Goal: Obtain resource: Download file/media

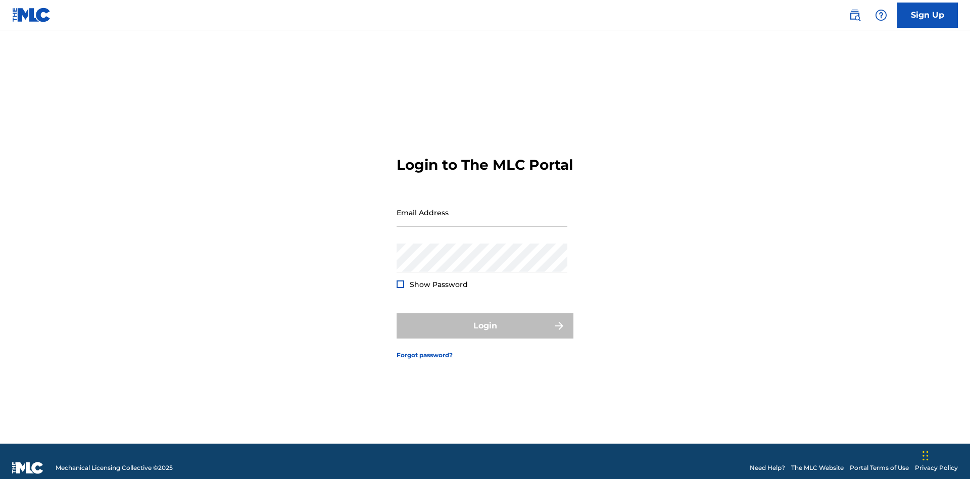
scroll to position [13, 0]
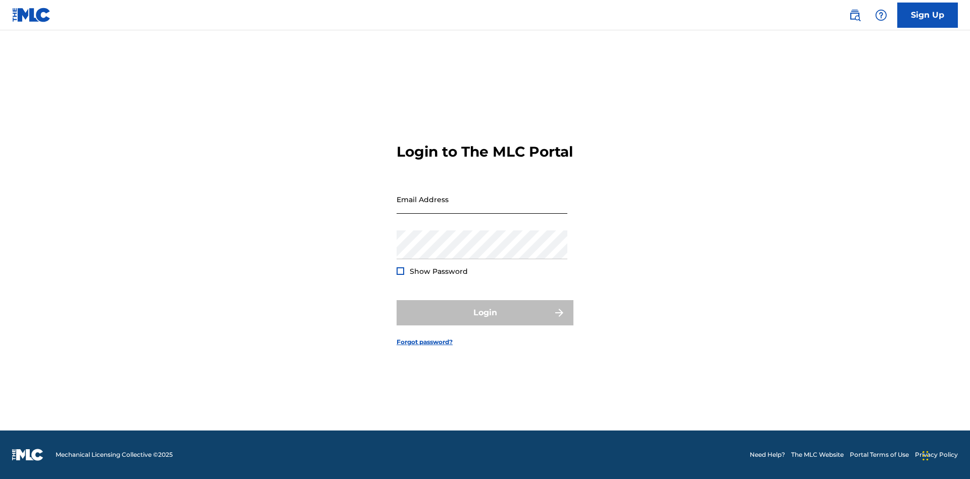
click at [482, 208] on input "Email Address" at bounding box center [482, 199] width 171 height 29
type input "240b4aa9-f93a-4811-b82d-48bb69760ffa@mailslurp.com"
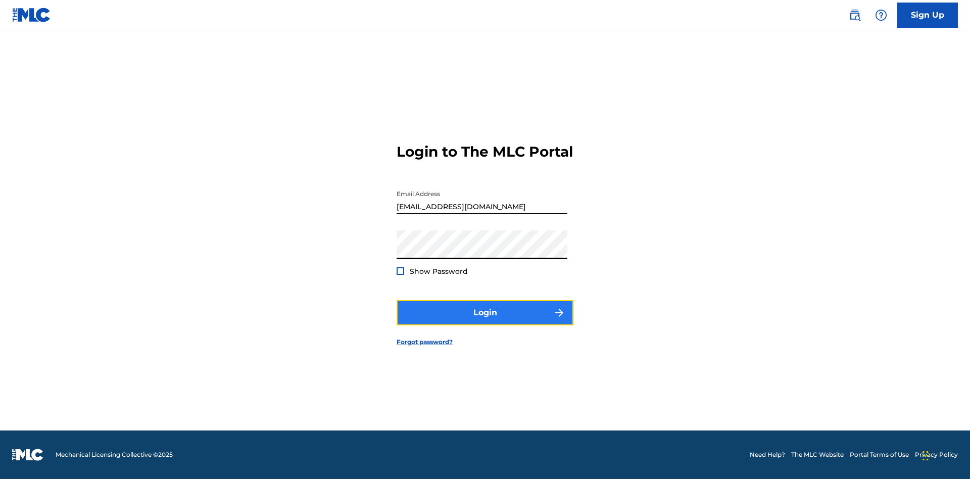
click at [485, 321] on button "Login" at bounding box center [485, 312] width 177 height 25
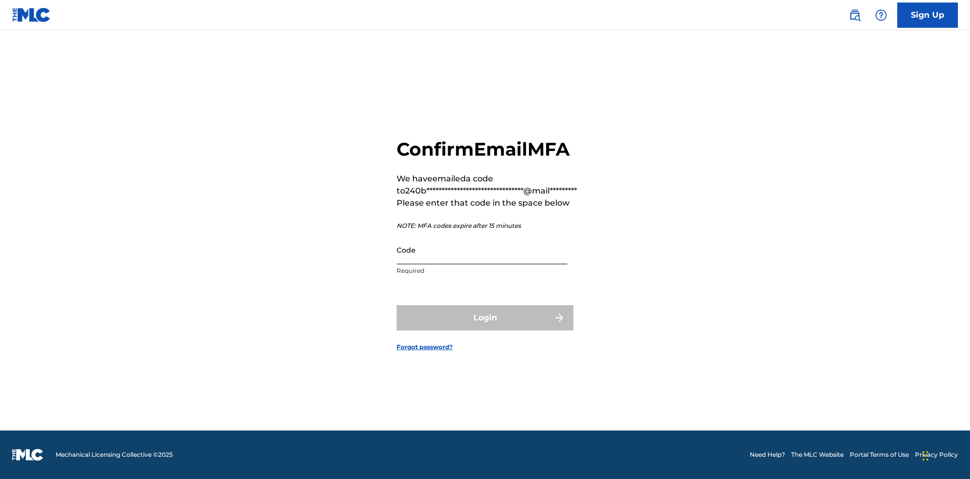
click at [482, 250] on input "Code" at bounding box center [482, 249] width 171 height 29
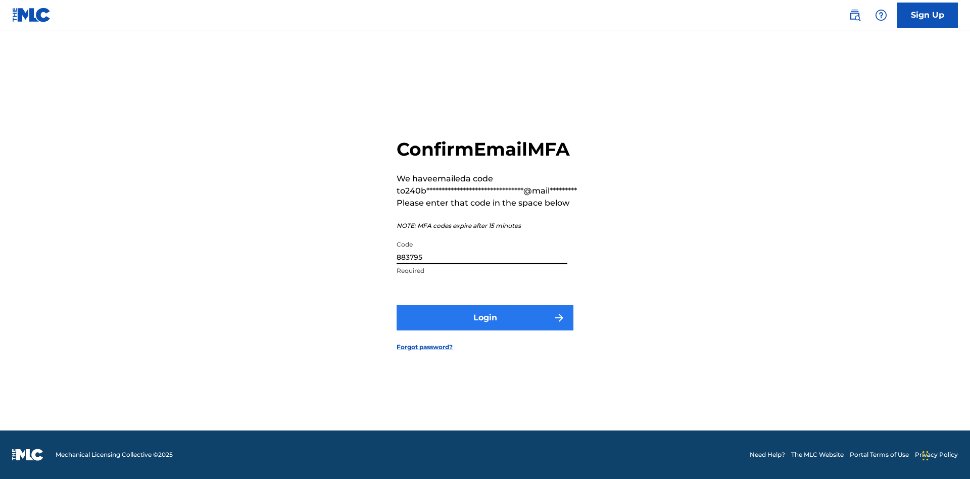
type input "883795"
click at [485, 317] on button "Login" at bounding box center [485, 317] width 177 height 25
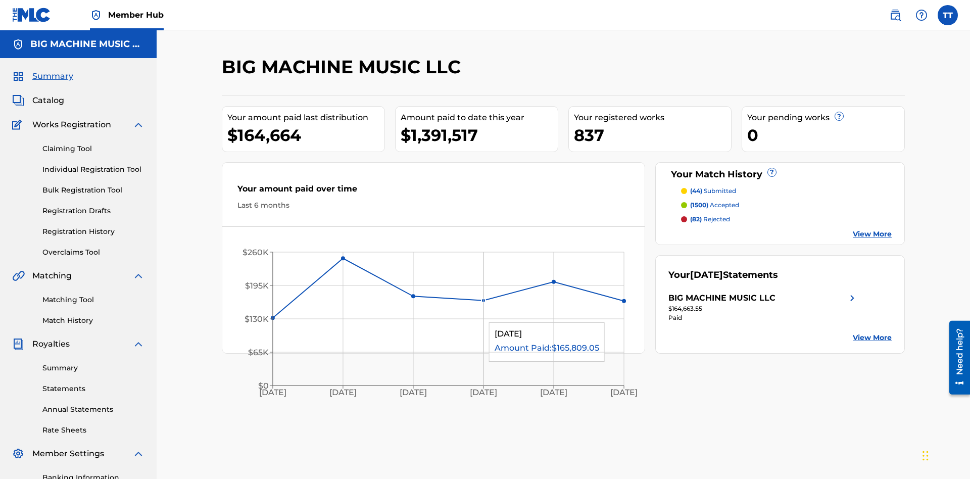
scroll to position [34, 0]
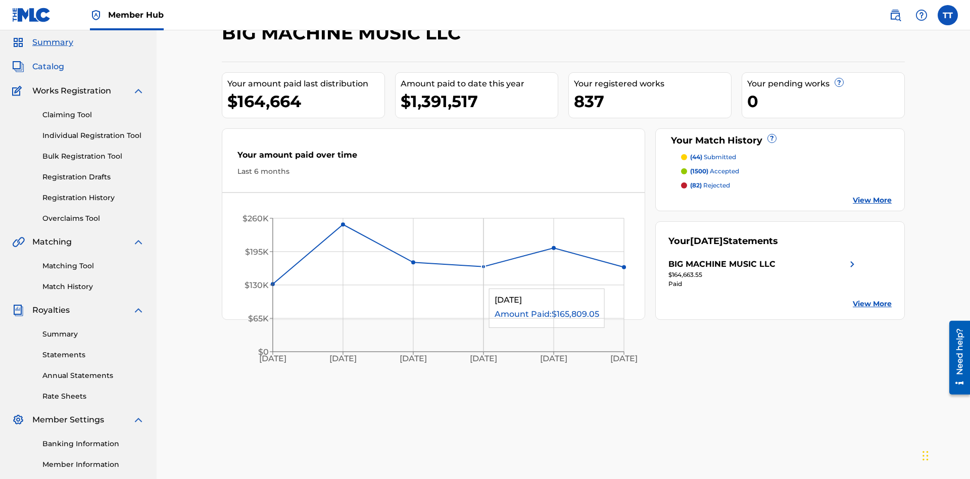
click at [48, 67] on span "Catalog" at bounding box center [48, 67] width 32 height 12
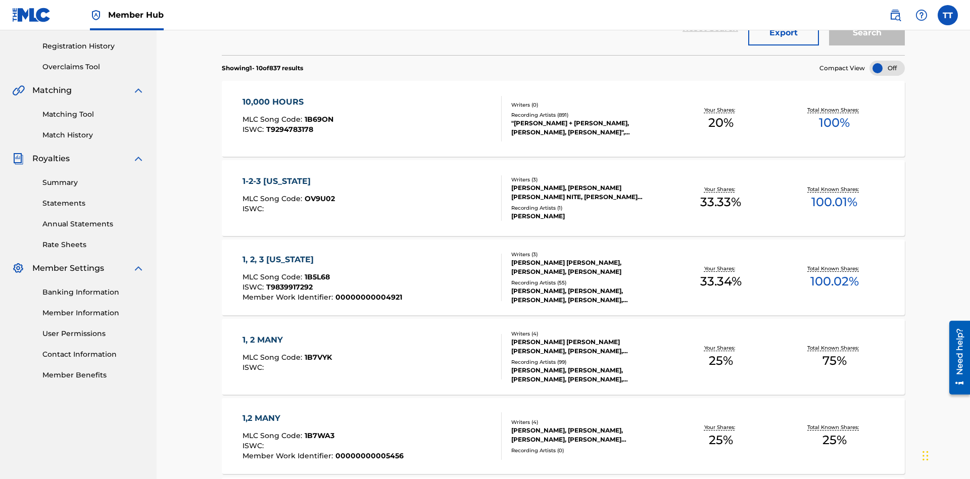
scroll to position [145, 0]
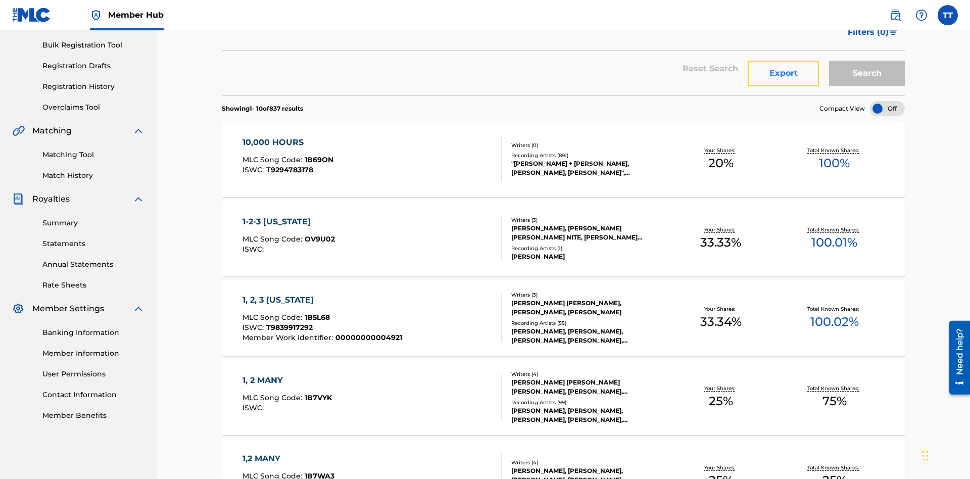
click at [784, 73] on button "Export" at bounding box center [783, 73] width 71 height 25
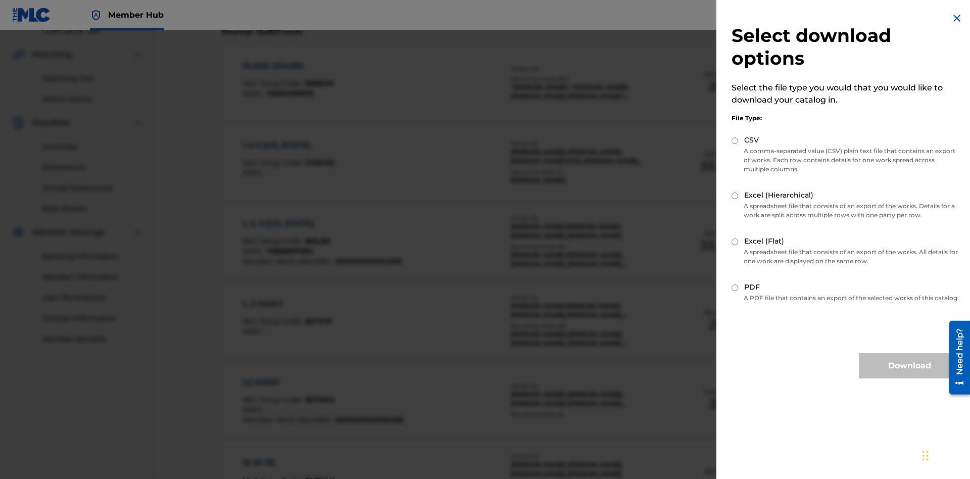
click at [735, 140] on input "CSV" at bounding box center [734, 140] width 7 height 7
radio input "true"
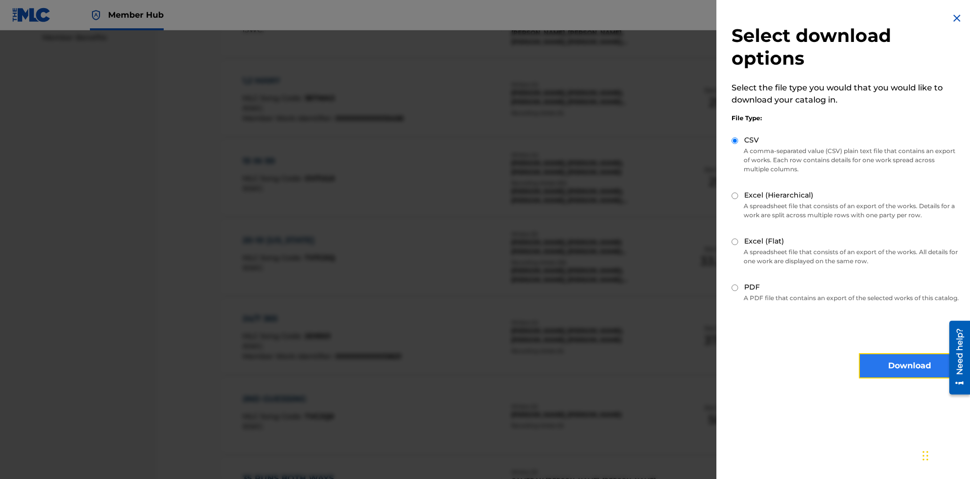
click at [909, 375] on button "Download" at bounding box center [909, 365] width 101 height 25
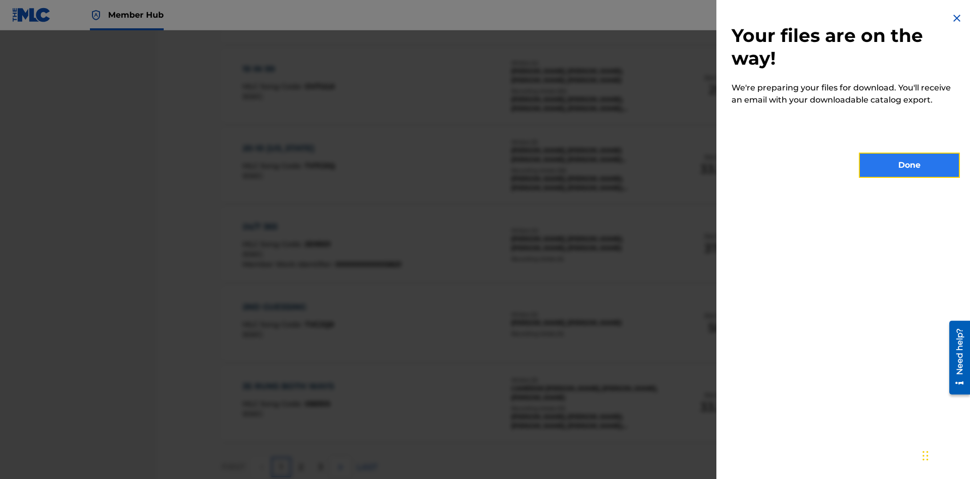
click at [909, 165] on button "Done" at bounding box center [909, 165] width 101 height 25
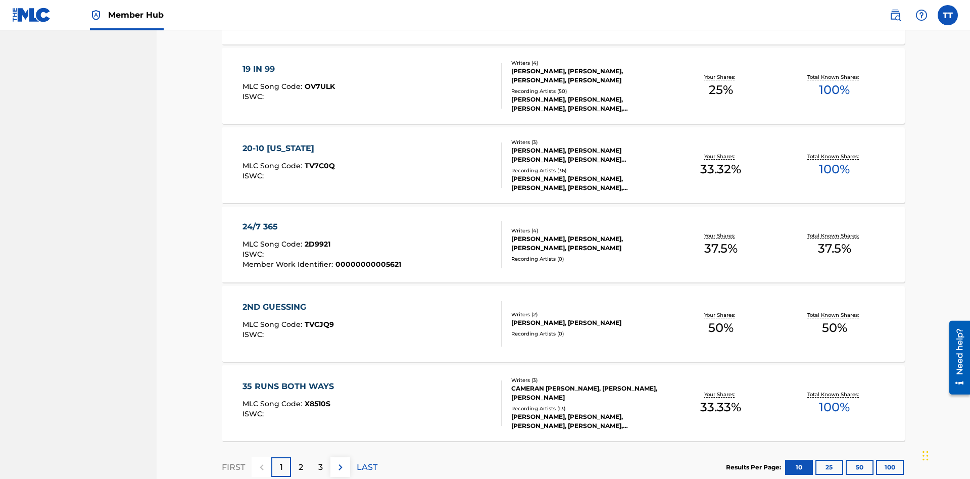
scroll to position [40, 0]
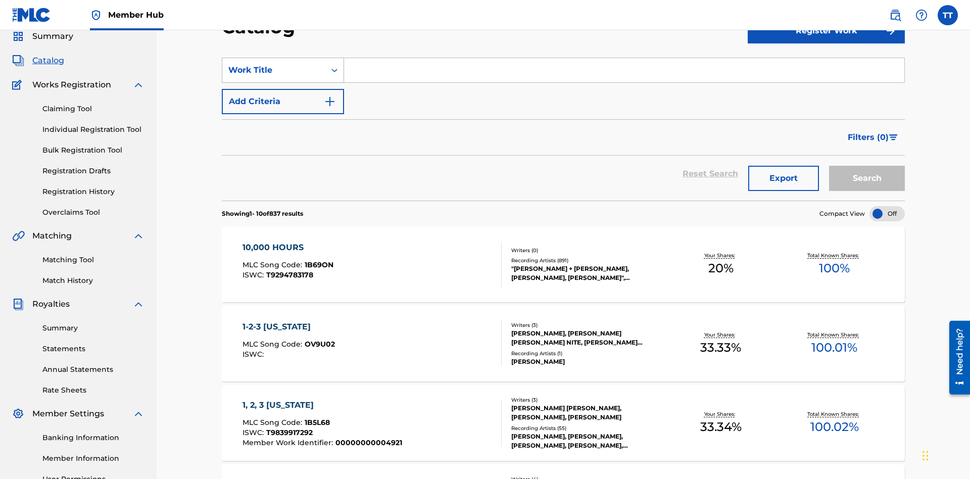
click at [274, 70] on div "Work Title" at bounding box center [273, 70] width 91 height 12
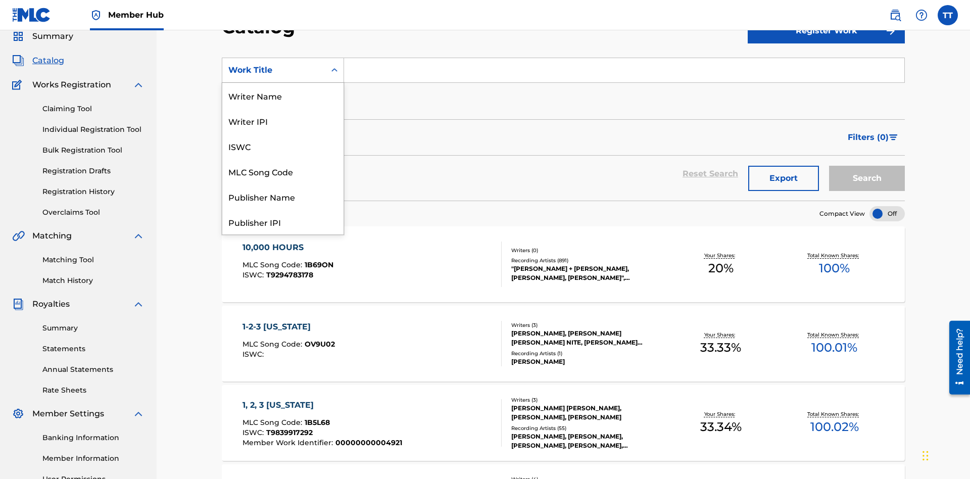
scroll to position [152, 0]
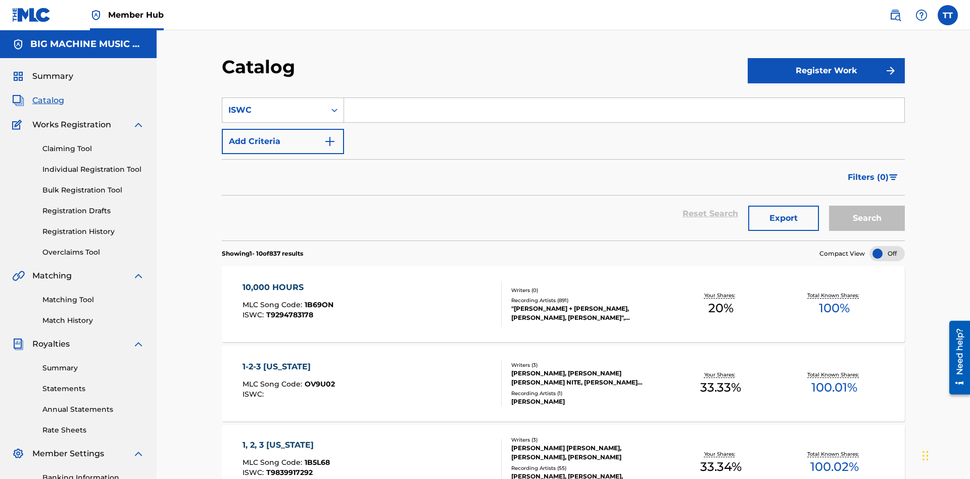
scroll to position [37, 0]
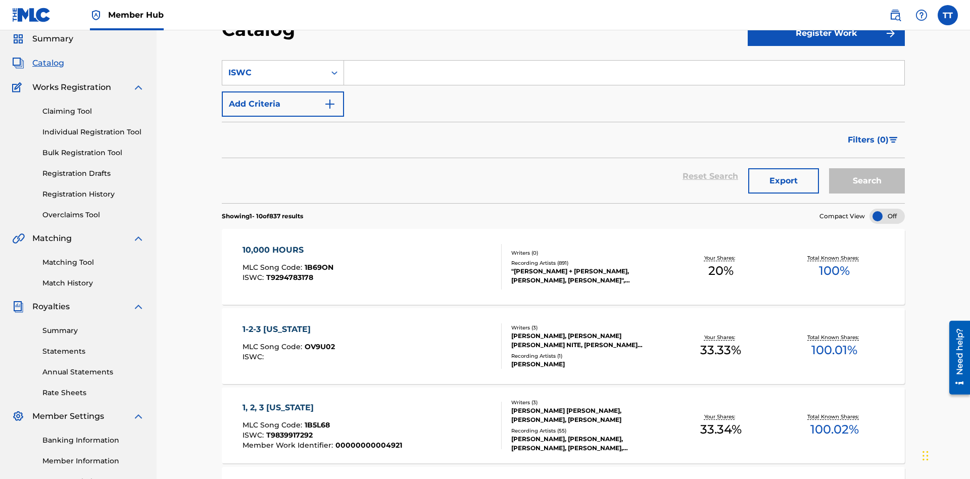
click at [624, 73] on input "Search Form" at bounding box center [624, 73] width 560 height 24
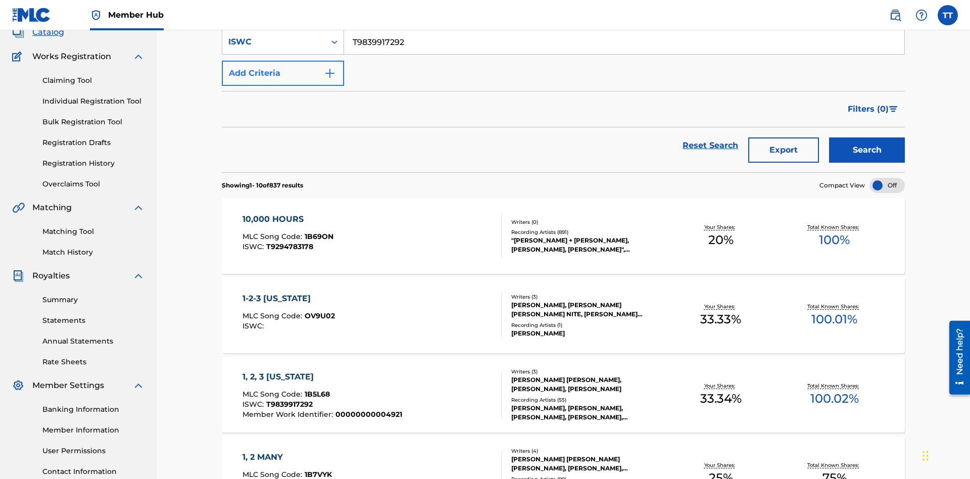
type input "T9839917292"
click at [283, 73] on button "Add Criteria" at bounding box center [283, 73] width 122 height 25
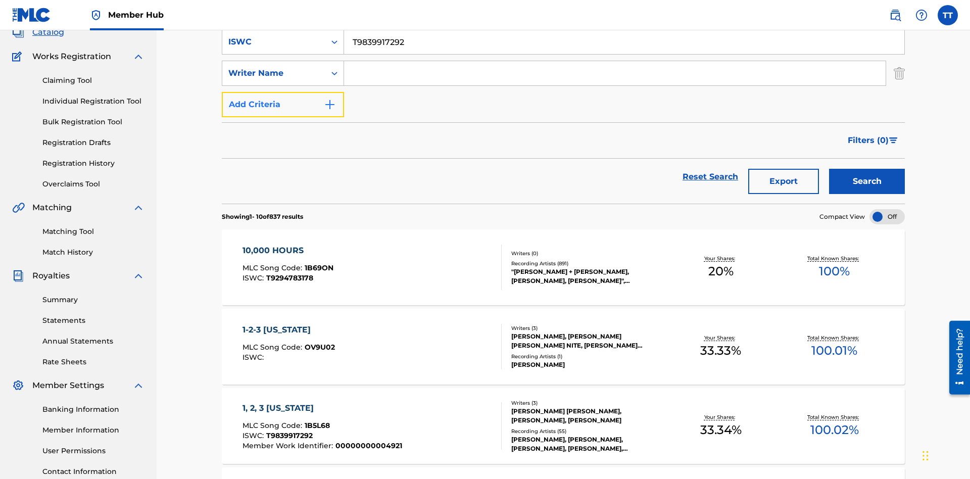
scroll to position [71, 0]
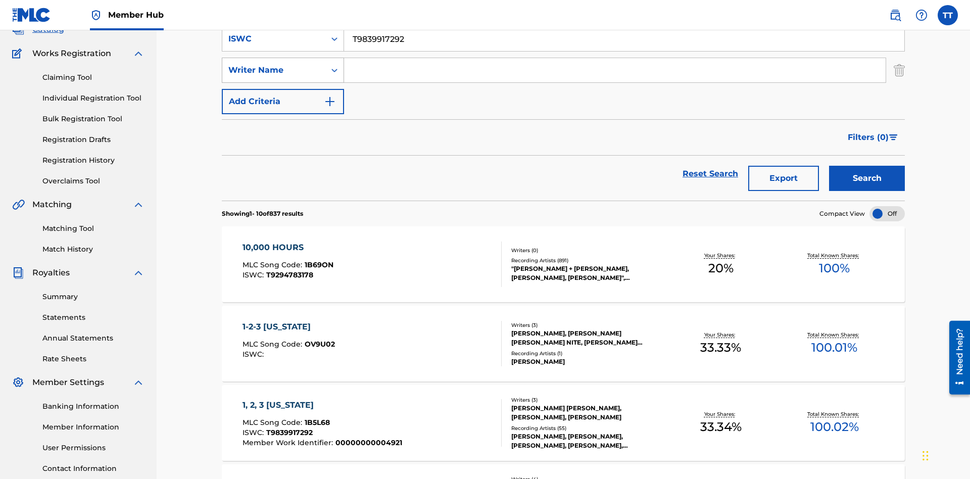
click at [274, 70] on div "Writer Name" at bounding box center [273, 70] width 91 height 12
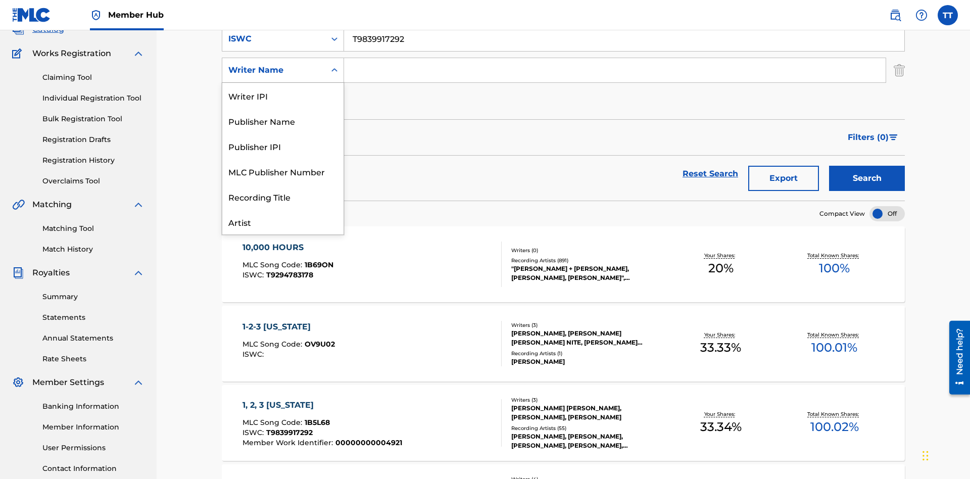
scroll to position [51, 0]
click at [283, 83] on div "Publisher Name" at bounding box center [282, 70] width 121 height 25
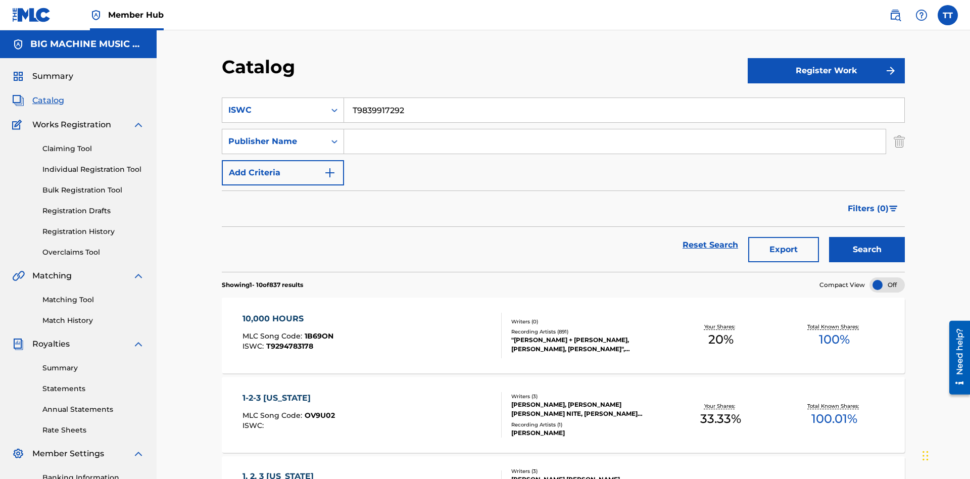
scroll to position [69, 0]
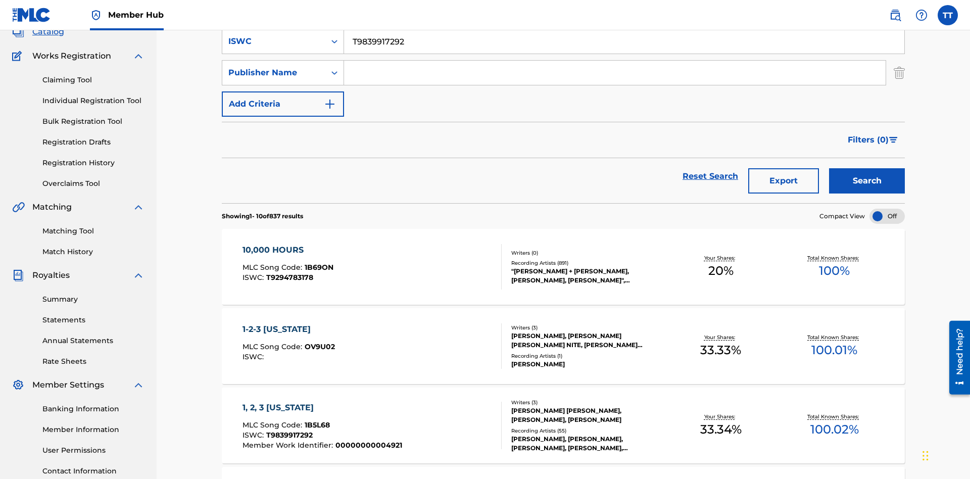
click at [615, 73] on input "Search Form" at bounding box center [615, 73] width 542 height 24
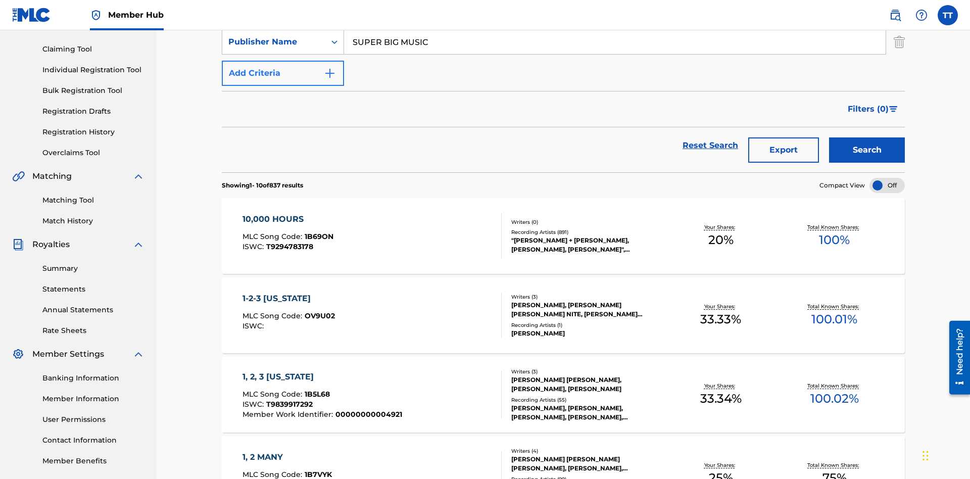
type input "SUPER BIG MUSIC"
click at [283, 73] on button "Add Criteria" at bounding box center [283, 73] width 122 height 25
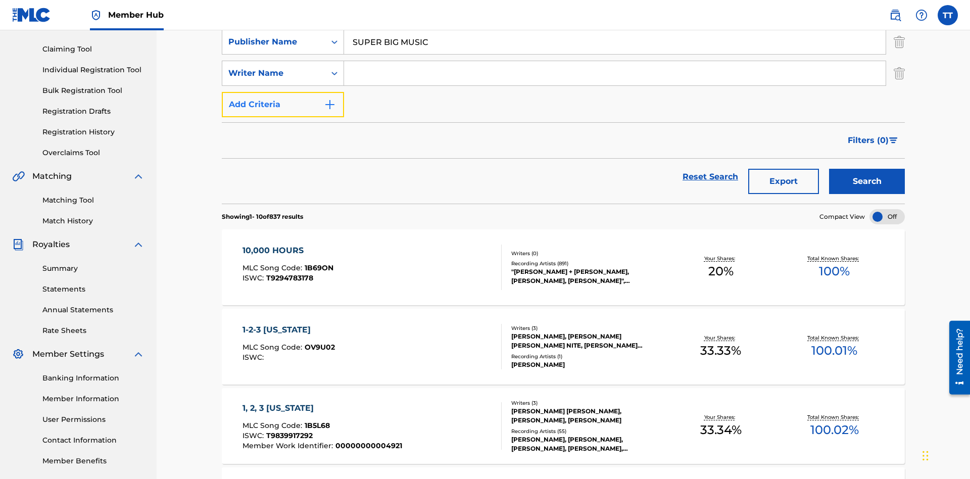
scroll to position [103, 0]
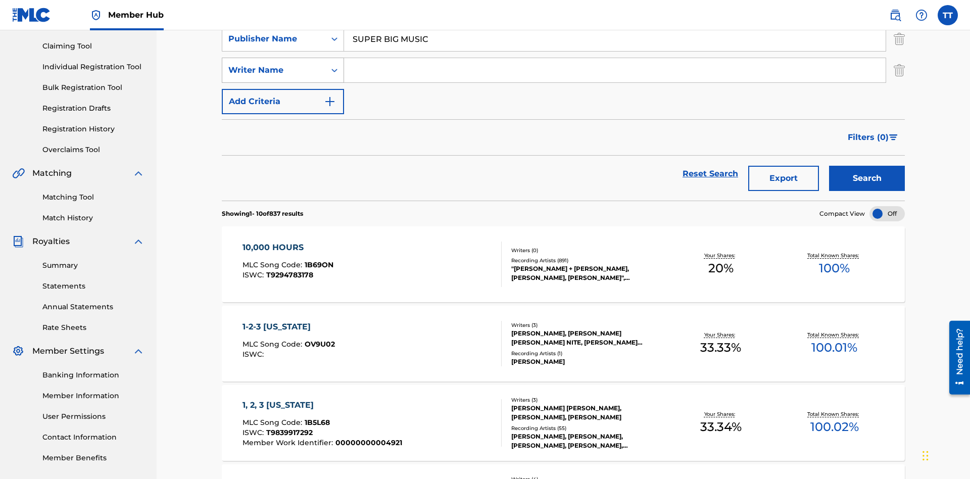
click at [274, 70] on div "Writer Name" at bounding box center [273, 70] width 91 height 12
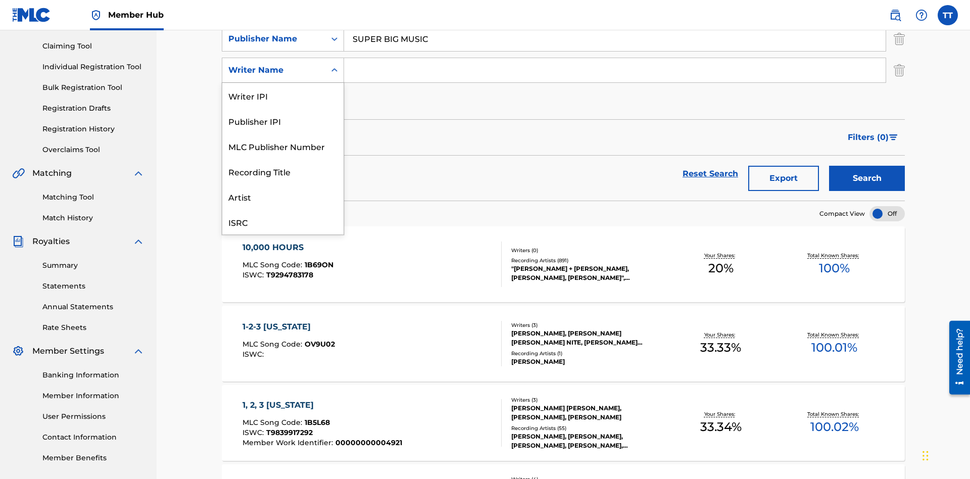
scroll to position [25, 0]
click at [283, 121] on div "MLC Publisher Number" at bounding box center [282, 120] width 121 height 25
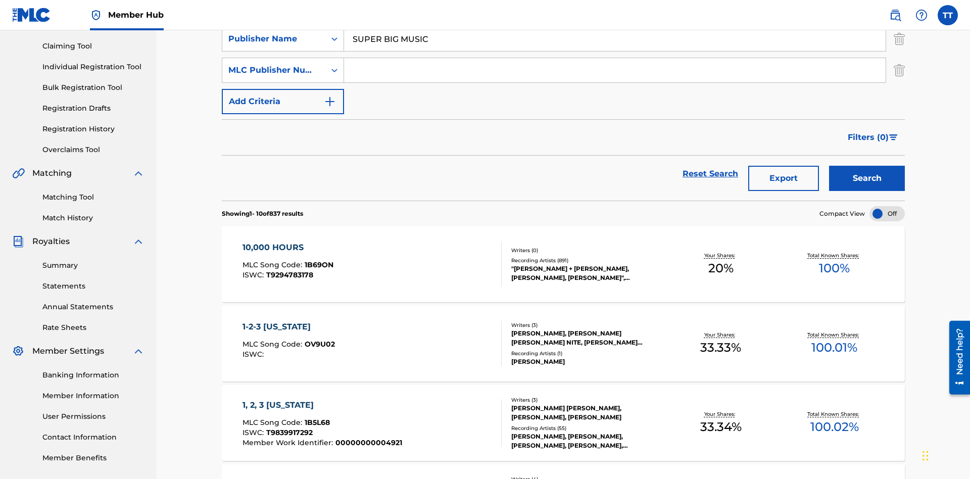
scroll to position [100, 0]
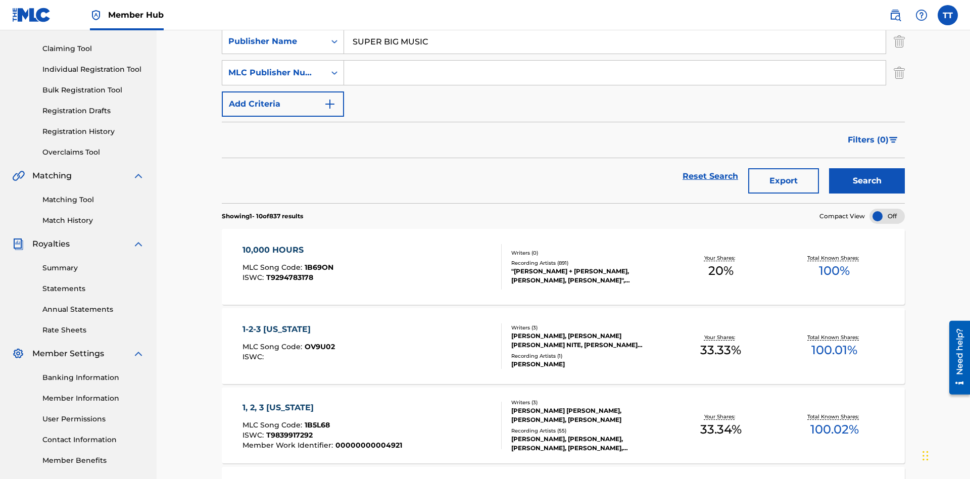
click at [615, 73] on input "Search Form" at bounding box center [615, 73] width 542 height 24
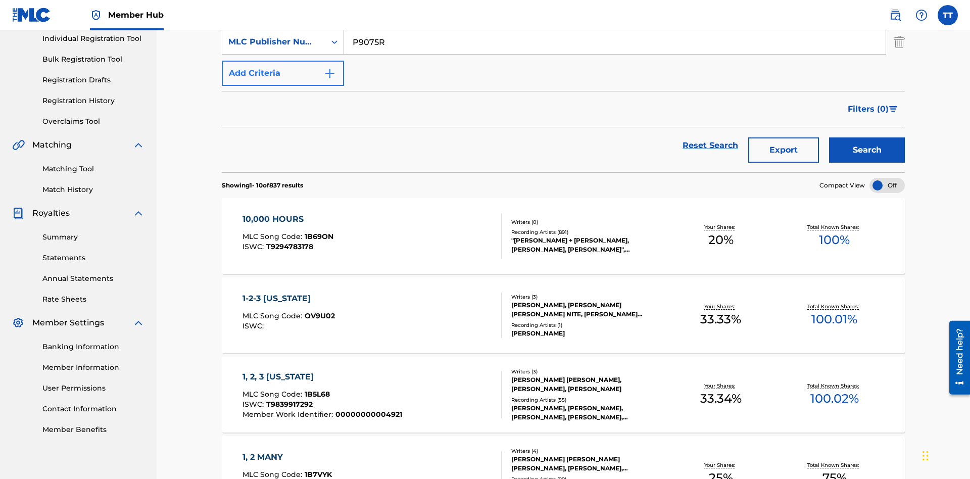
type input "P9075R"
click at [283, 73] on button "Add Criteria" at bounding box center [283, 73] width 122 height 25
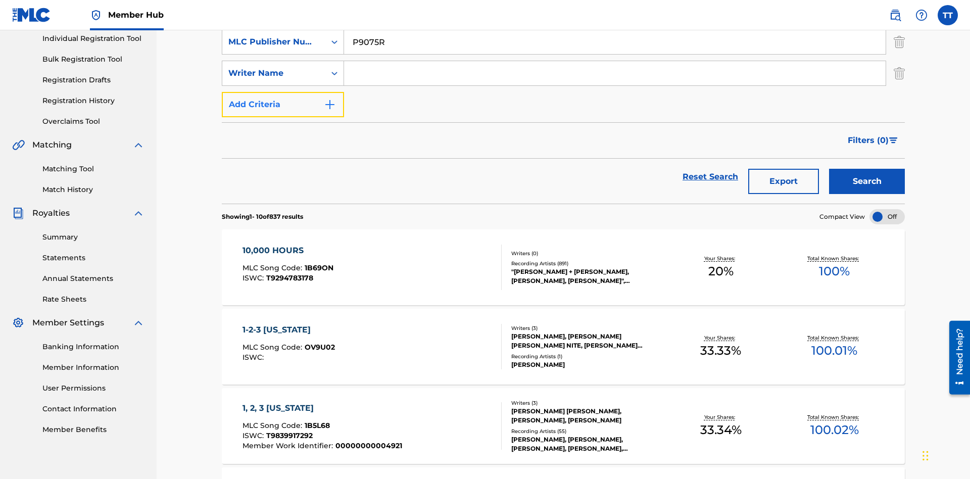
scroll to position [134, 0]
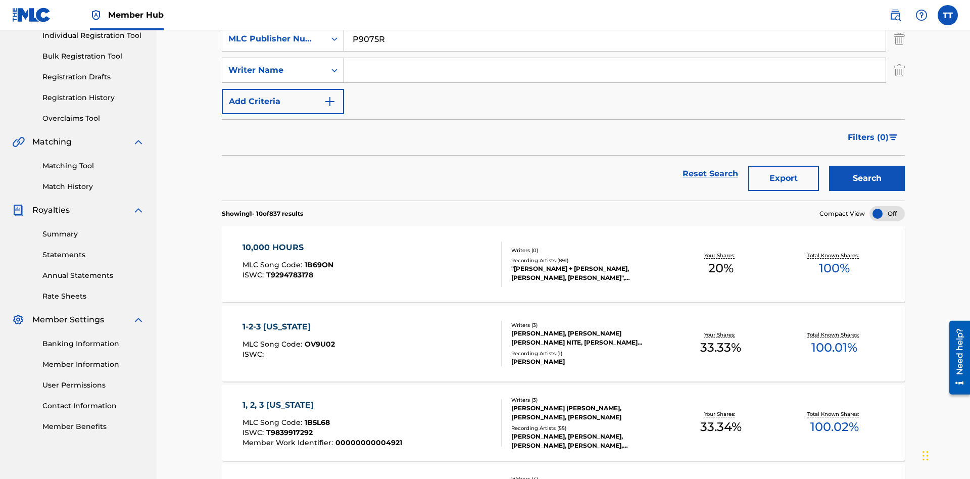
click at [274, 70] on div "Writer Name" at bounding box center [273, 70] width 91 height 12
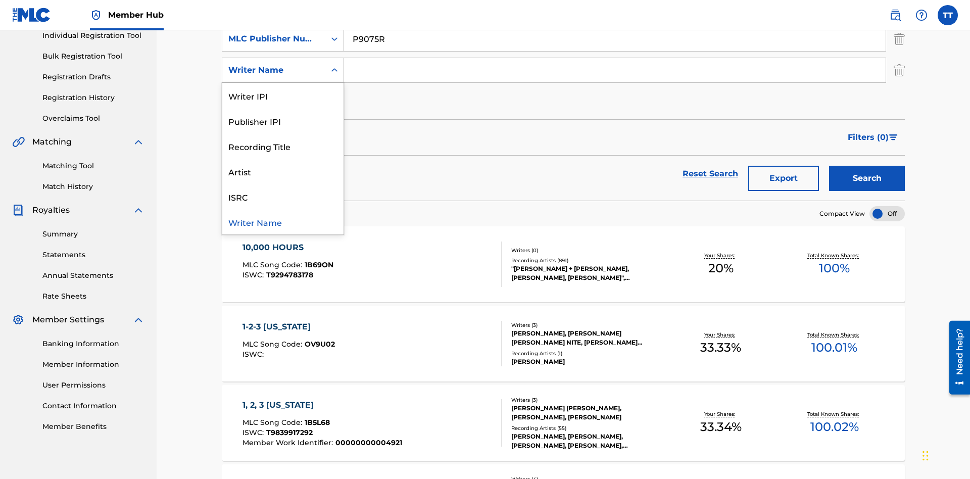
click at [283, 222] on div "Writer Name" at bounding box center [282, 221] width 121 height 25
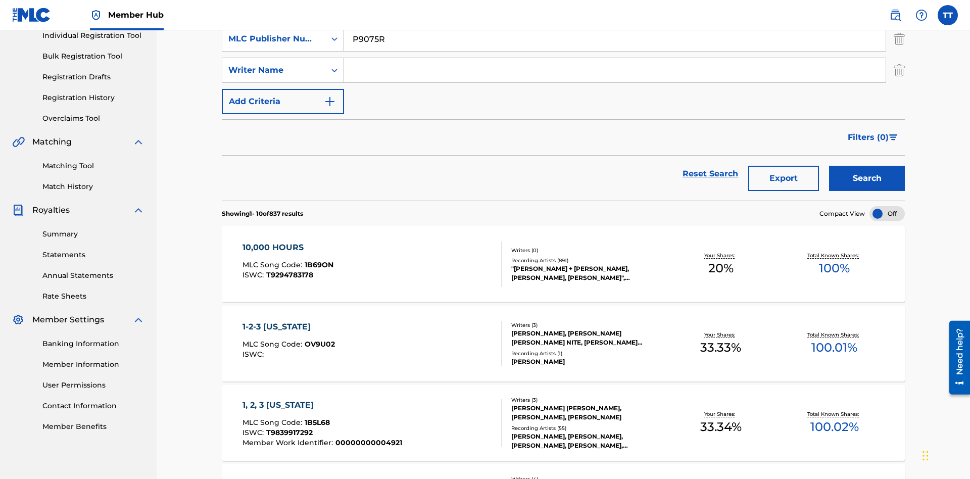
scroll to position [131, 0]
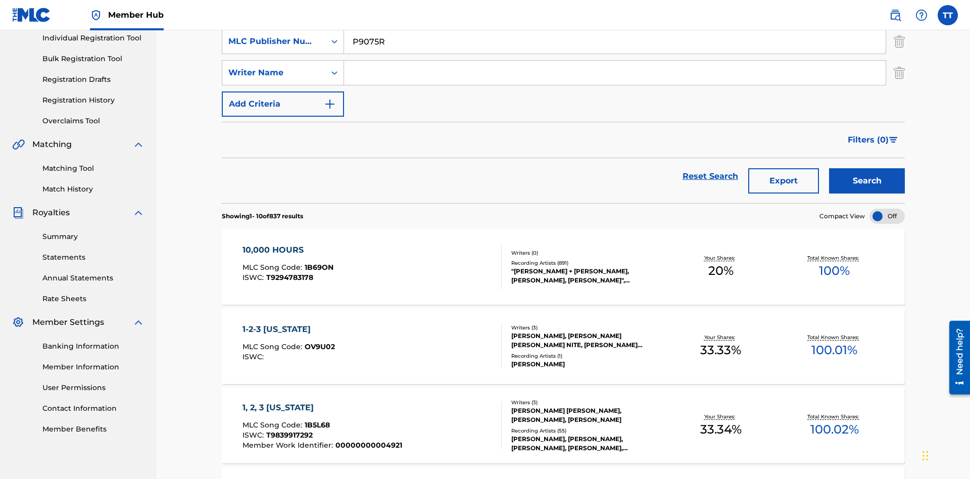
click at [615, 73] on input "Search Form" at bounding box center [615, 73] width 542 height 24
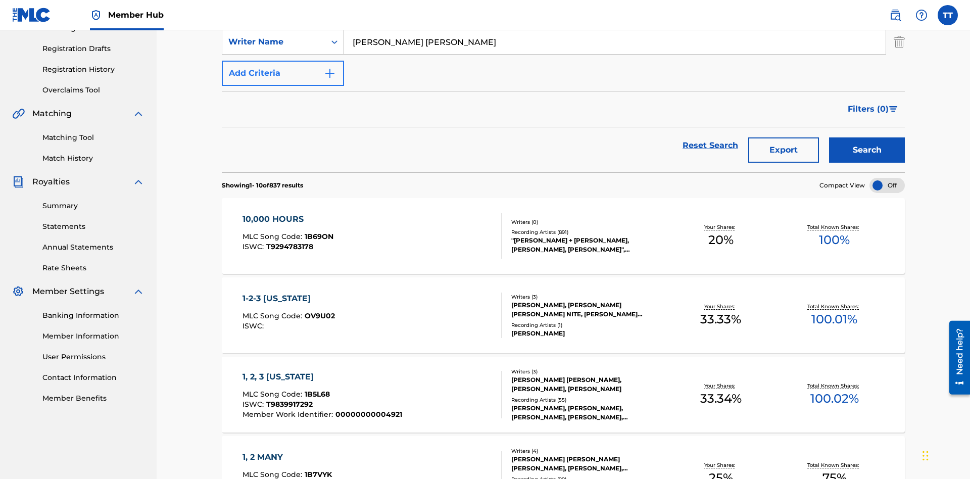
type input "JUSTIN ALLEN EBACH"
click at [283, 73] on button "Add Criteria" at bounding box center [283, 73] width 122 height 25
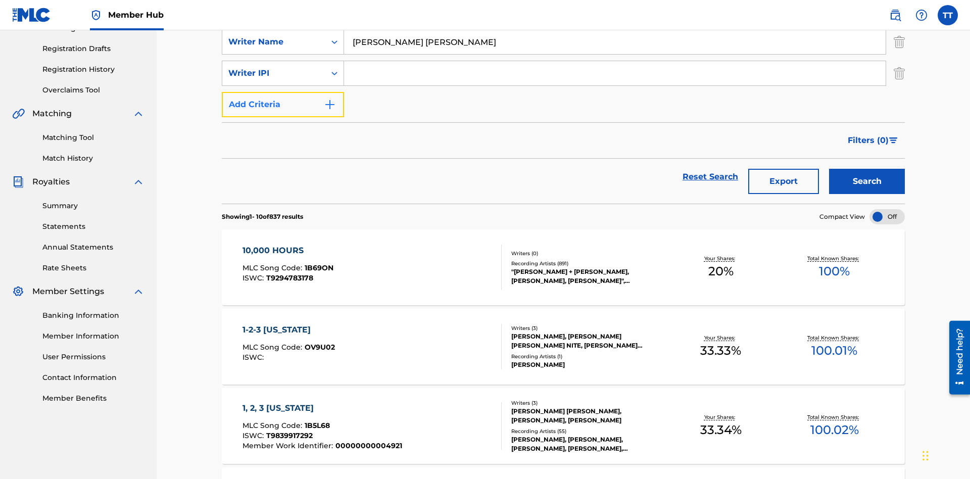
scroll to position [165, 0]
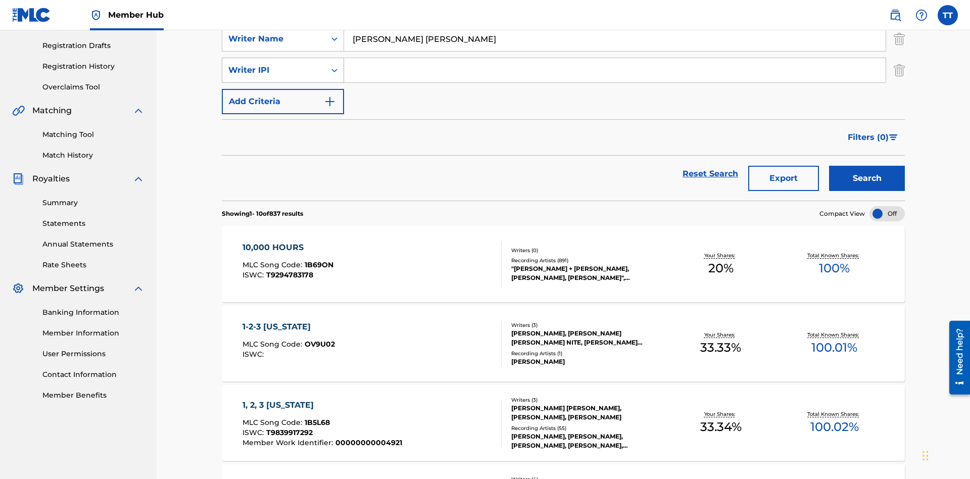
click at [274, 70] on div "Writer IPI" at bounding box center [273, 70] width 91 height 12
click at [283, 197] on div "Writer IPI" at bounding box center [282, 196] width 121 height 25
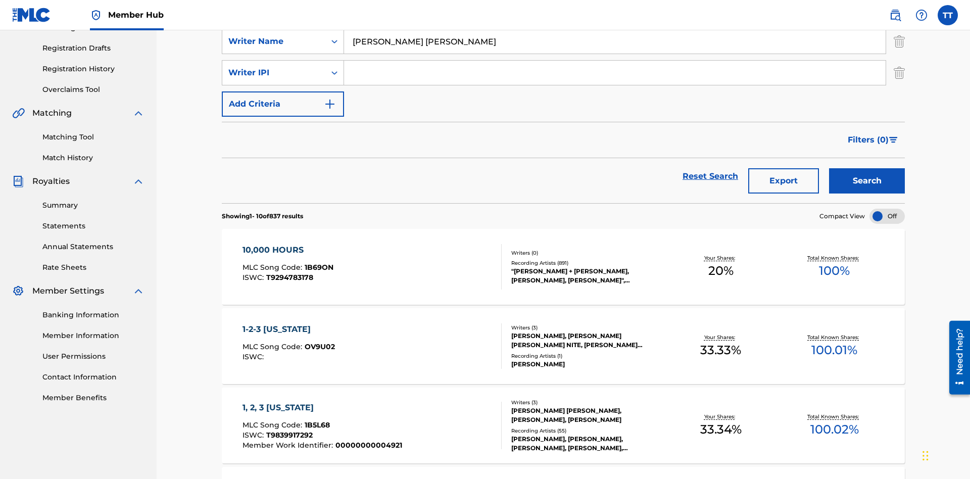
click at [615, 73] on input "Search Form" at bounding box center [615, 73] width 542 height 24
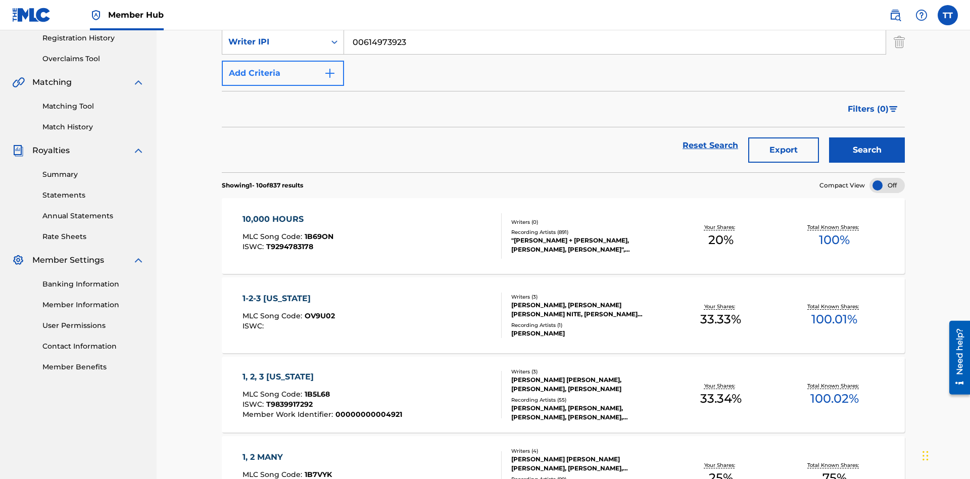
type input "00614973923"
click at [283, 73] on button "Add Criteria" at bounding box center [283, 73] width 122 height 25
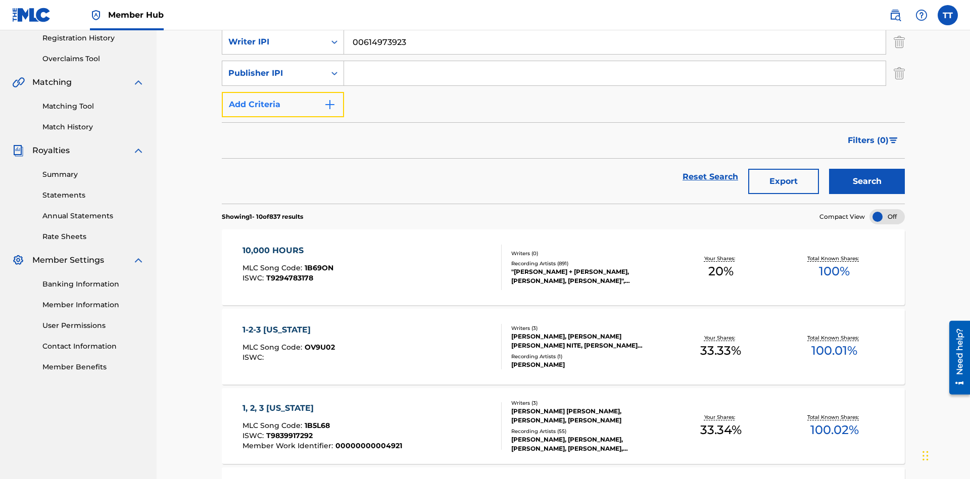
scroll to position [197, 0]
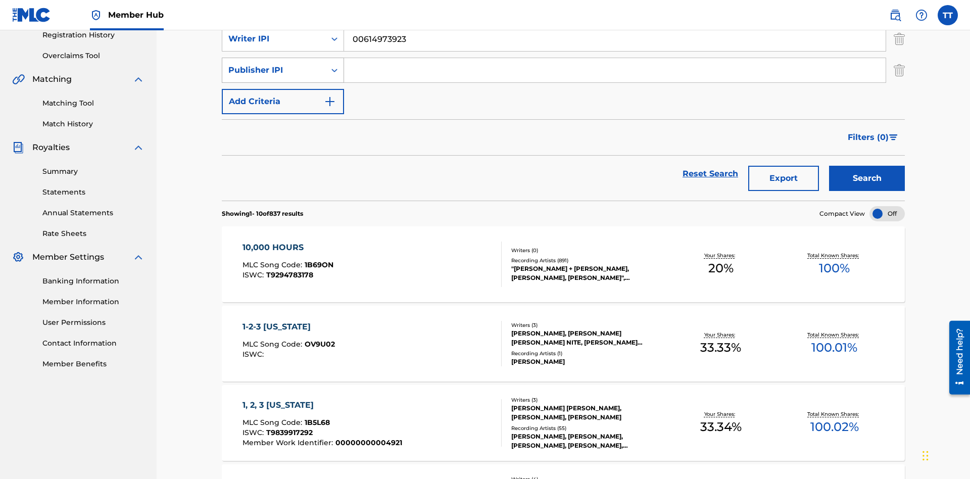
click at [274, 70] on div "Publisher IPI" at bounding box center [273, 70] width 91 height 12
click at [283, 171] on div "Publisher IPI" at bounding box center [282, 171] width 121 height 25
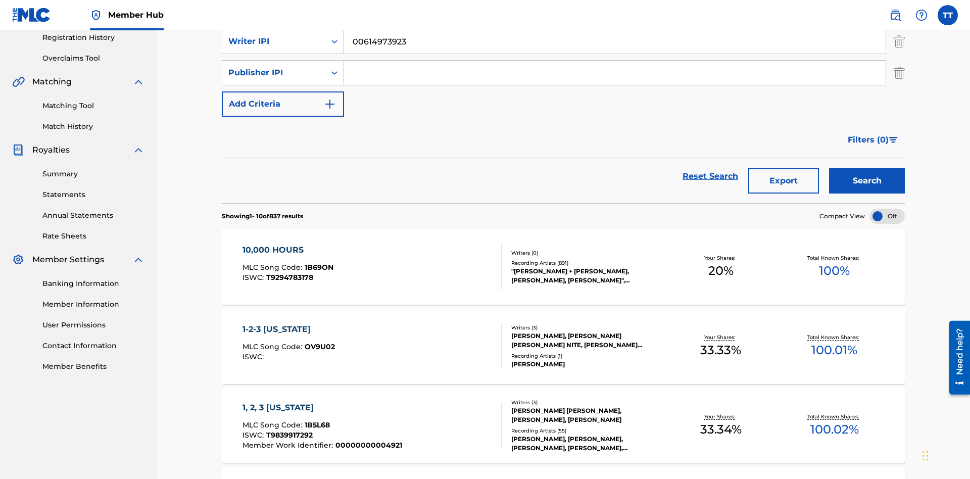
click at [615, 73] on input "Search Form" at bounding box center [615, 73] width 542 height 24
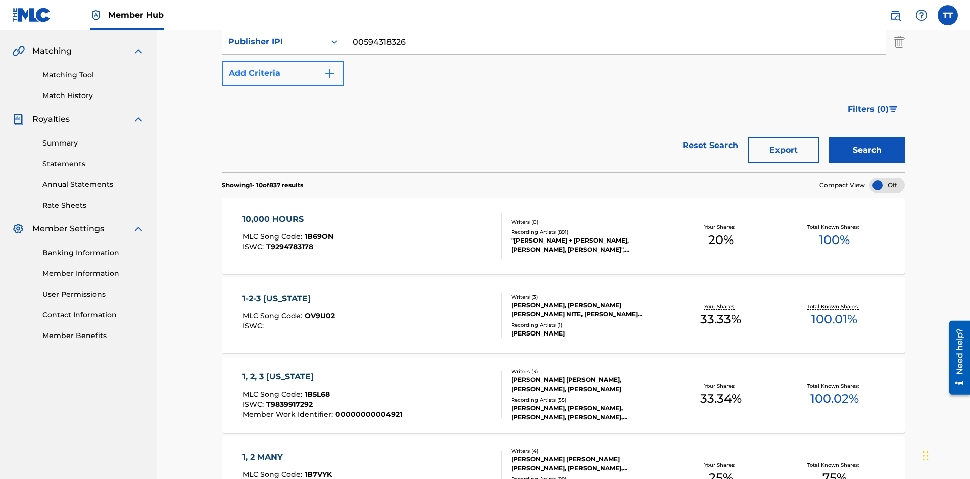
type input "00594318326"
click at [283, 73] on button "Add Criteria" at bounding box center [283, 73] width 122 height 25
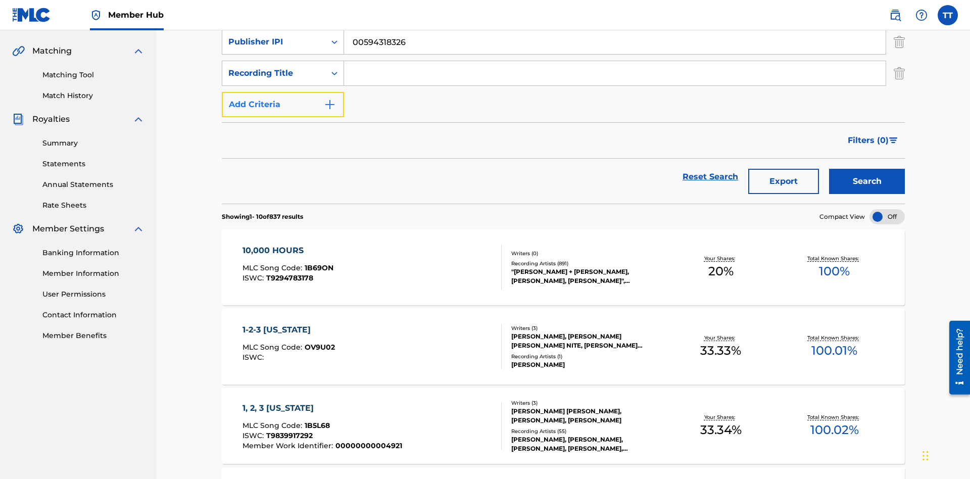
scroll to position [228, 0]
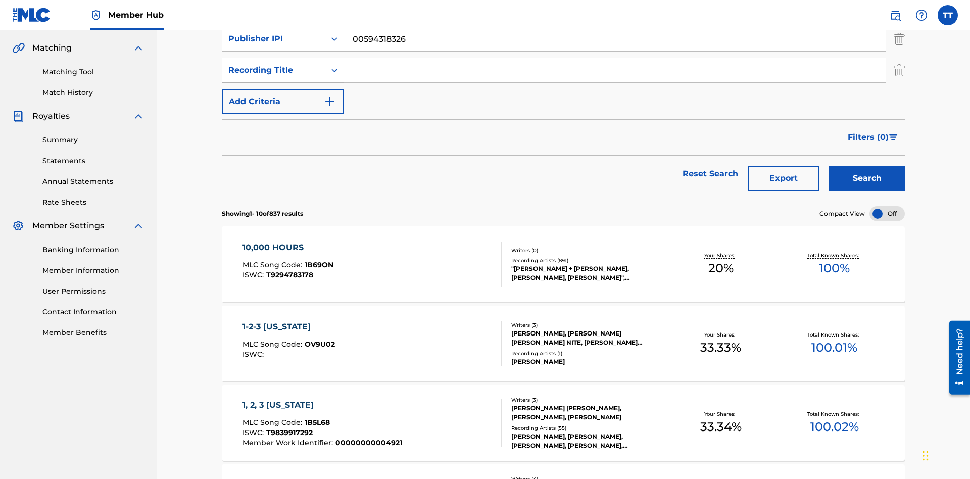
click at [274, 70] on div "Recording Title" at bounding box center [273, 70] width 91 height 12
click at [283, 95] on div "Artist" at bounding box center [282, 95] width 121 height 25
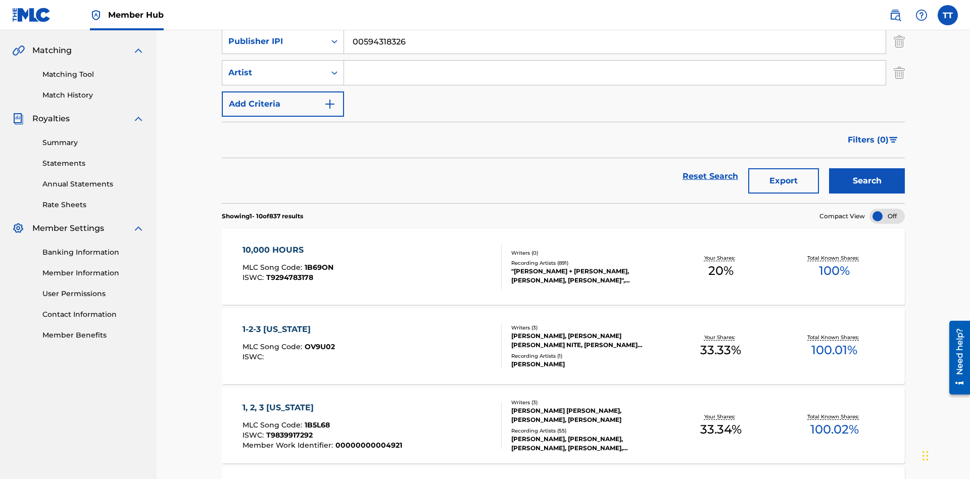
click at [615, 73] on input "Search Form" at bounding box center [615, 73] width 542 height 24
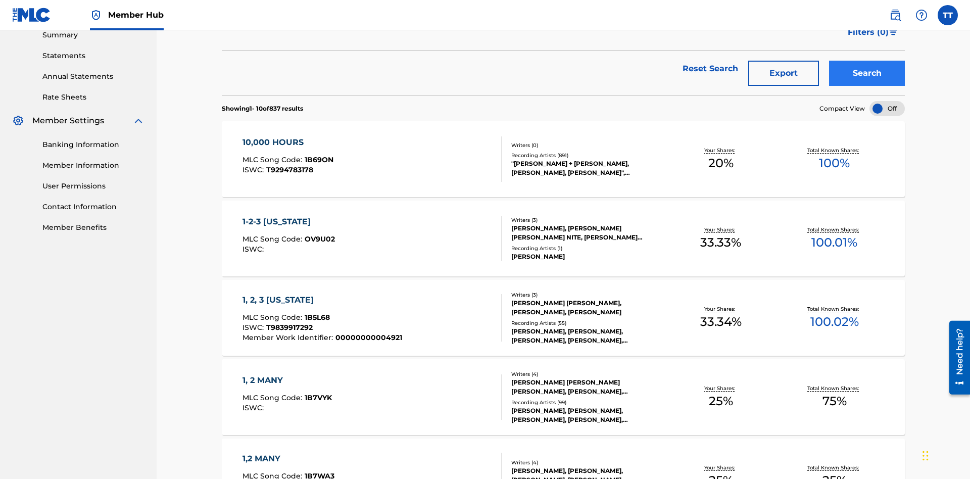
type input "BRETT YOUNG"
click at [867, 73] on button "Search" at bounding box center [867, 73] width 76 height 25
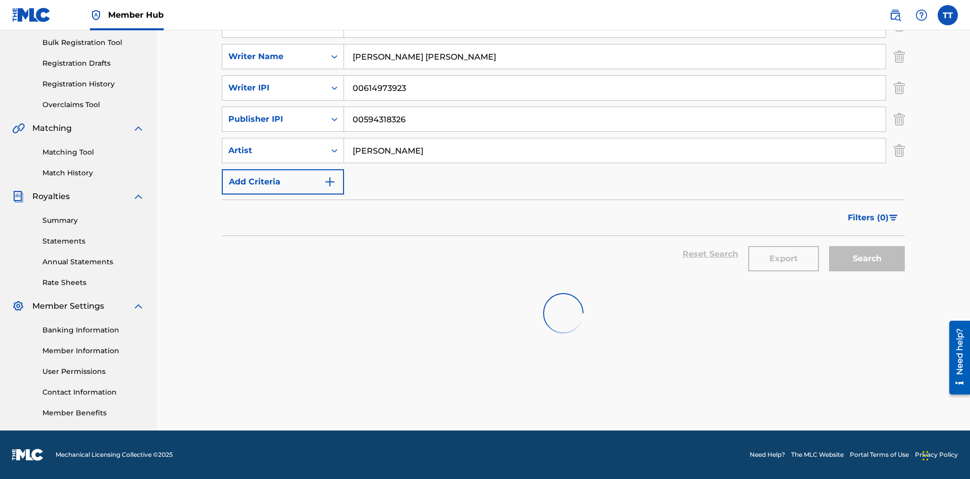
scroll to position [148, 0]
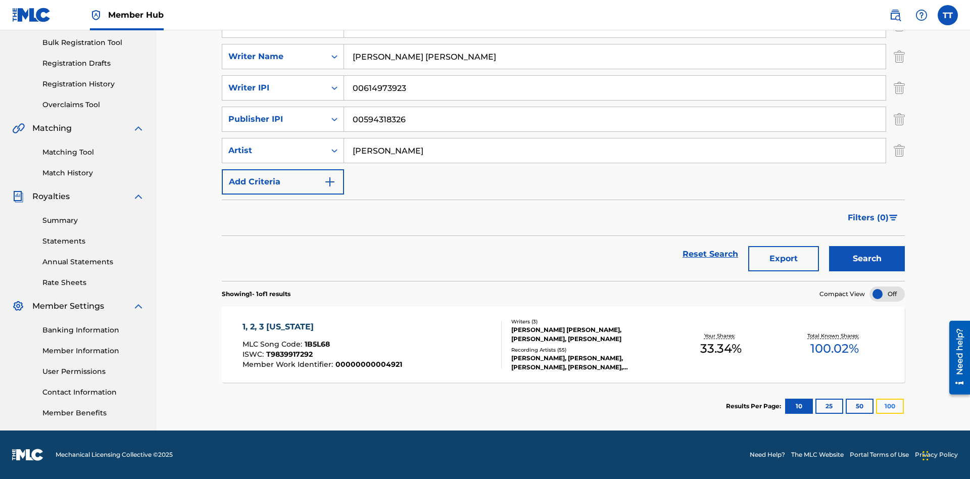
click at [876, 406] on button "100" at bounding box center [890, 406] width 28 height 15
click at [316, 344] on span "1B5L68" at bounding box center [317, 343] width 25 height 9
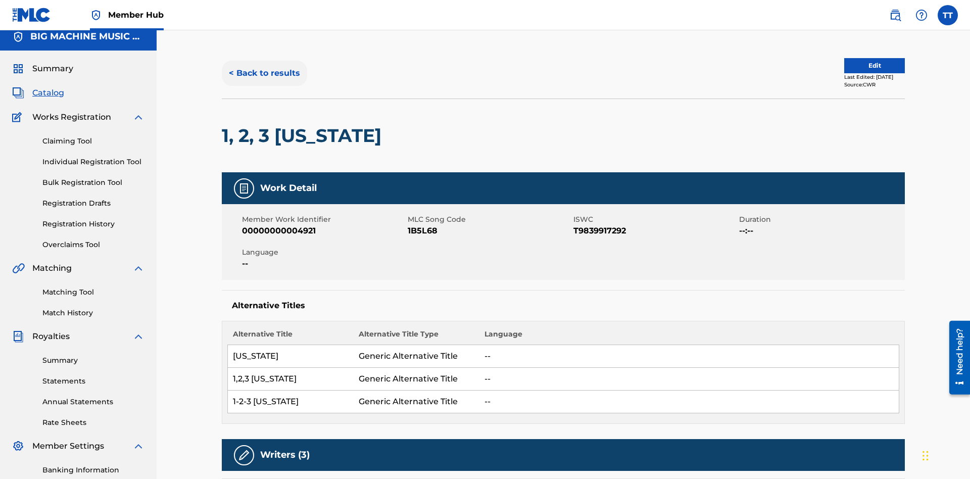
click at [264, 73] on button "< Back to results" at bounding box center [264, 73] width 85 height 25
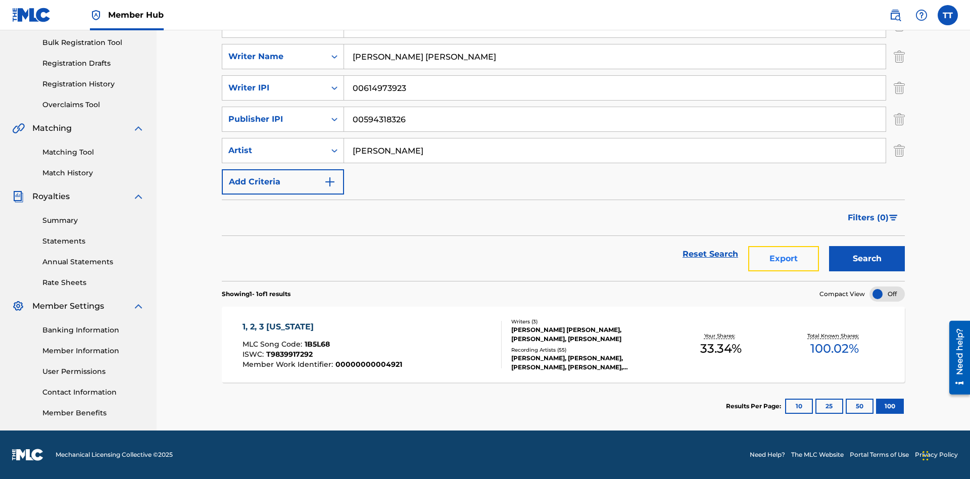
click at [784, 259] on button "Export" at bounding box center [783, 258] width 71 height 25
